Goal: Transaction & Acquisition: Purchase product/service

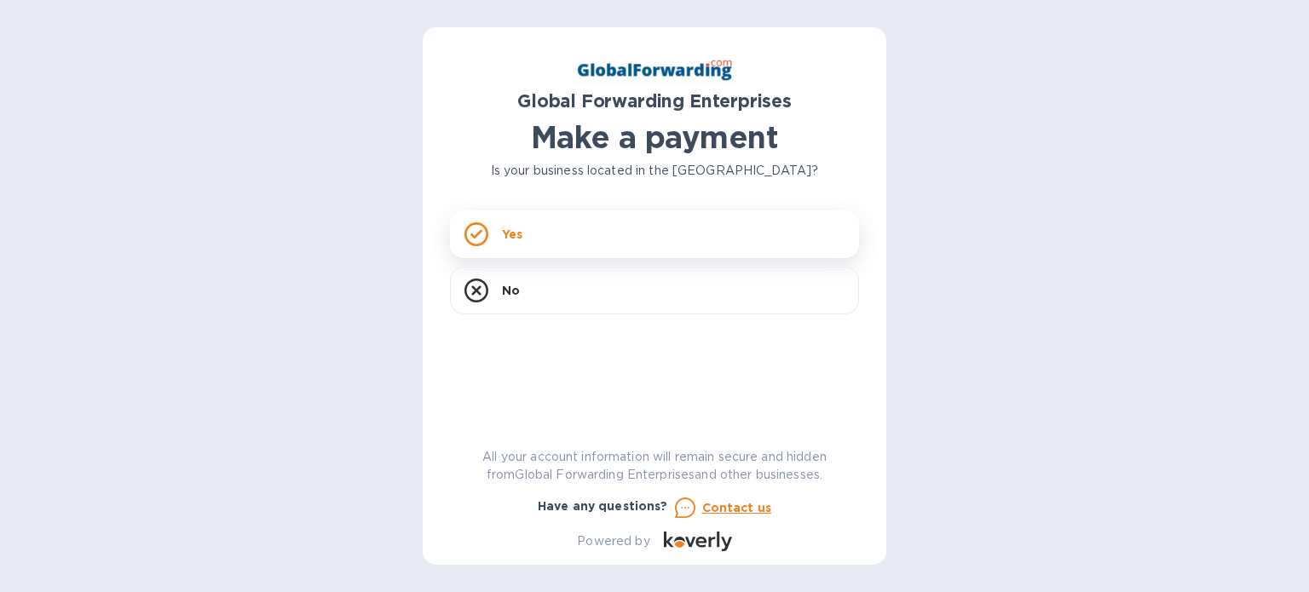
click at [509, 238] on p "Yes" at bounding box center [512, 234] width 20 height 17
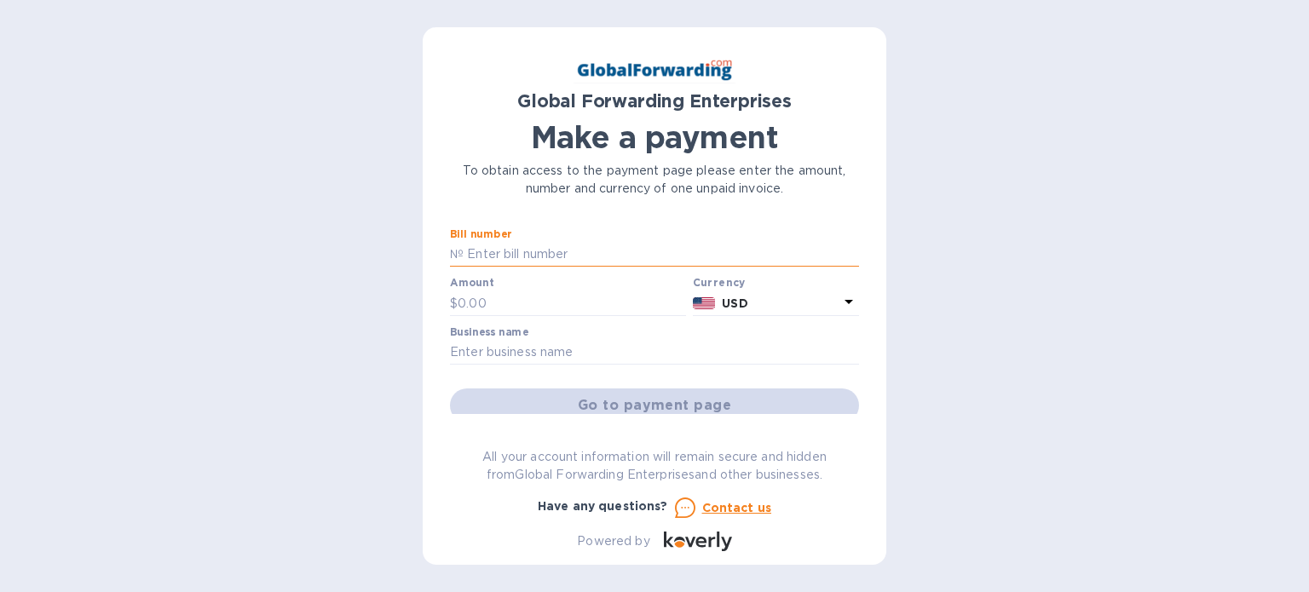
click at [560, 248] on input "text" at bounding box center [662, 255] width 396 height 26
paste input "79682852"
type input "79682852"
click at [505, 287] on div "Amount $" at bounding box center [568, 296] width 236 height 39
click at [494, 304] on input "text" at bounding box center [572, 304] width 228 height 26
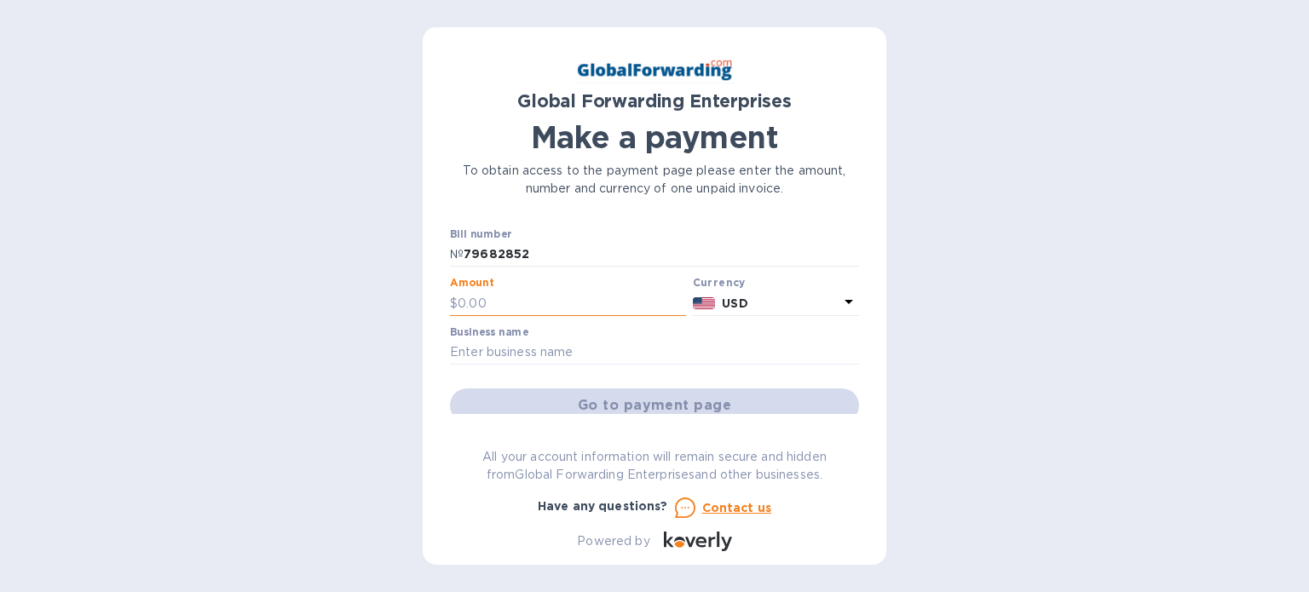
paste input "170.77"
type input "170.77"
click at [488, 328] on label "Business name" at bounding box center [489, 332] width 78 height 10
click at [481, 345] on input "text" at bounding box center [654, 353] width 409 height 26
paste input "Real Soda Midwest Inc"
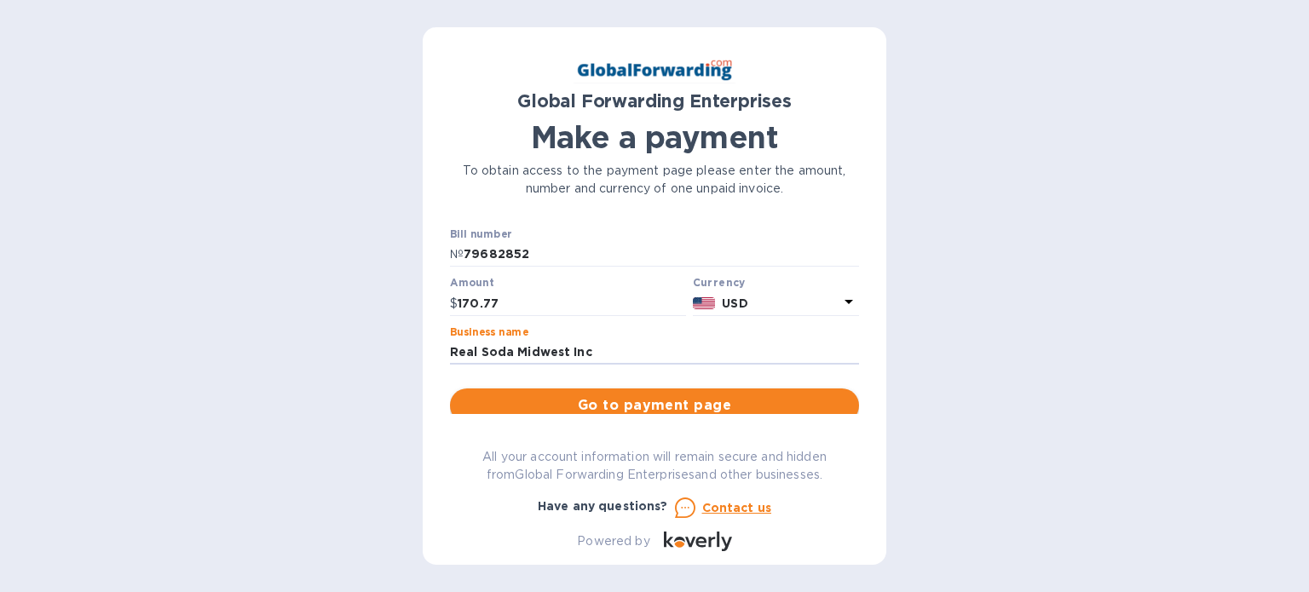
type input "Real Soda Midwest Inc"
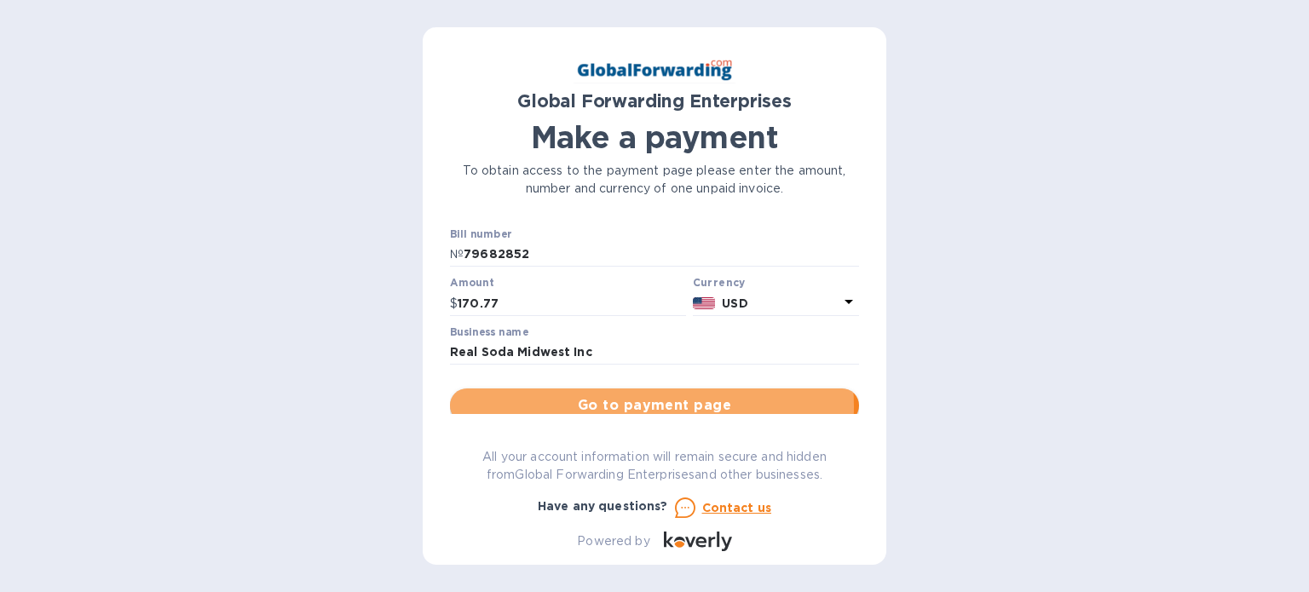
click at [644, 407] on span "Go to payment page" at bounding box center [655, 406] width 382 height 20
